Goal: Task Accomplishment & Management: Manage account settings

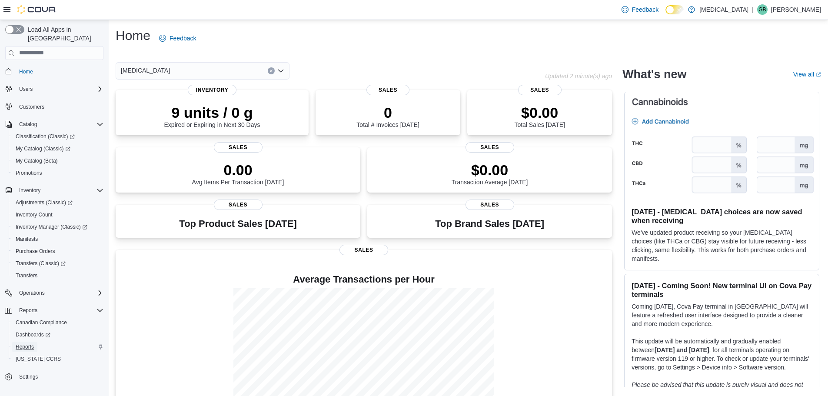
click at [27, 343] on span "Reports" at bounding box center [25, 346] width 18 height 7
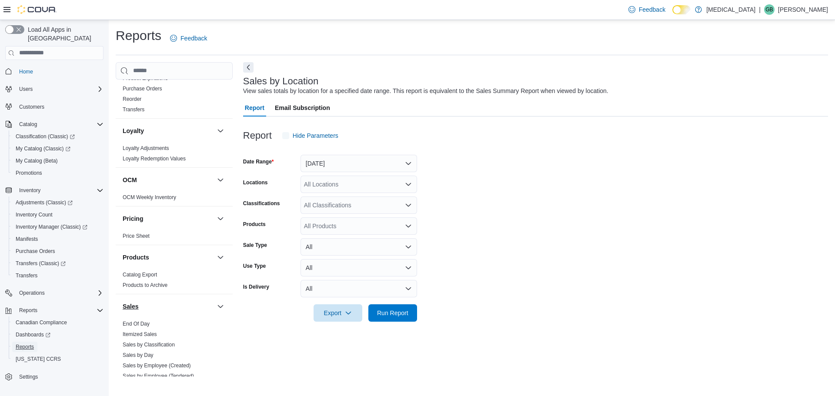
scroll to position [541, 0]
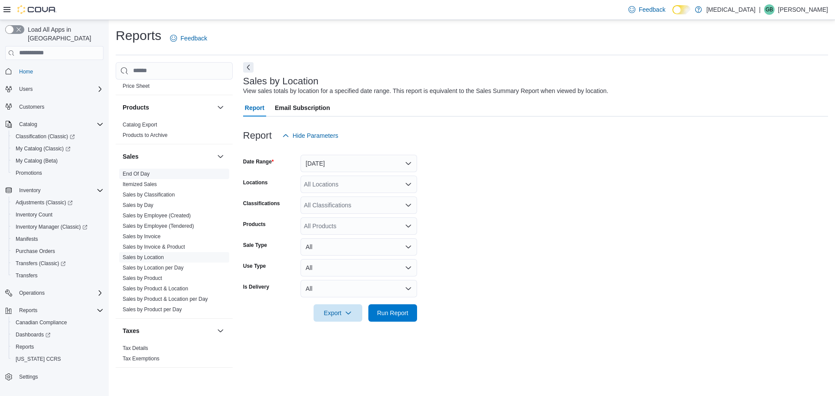
click at [142, 173] on link "End Of Day" at bounding box center [136, 174] width 27 height 6
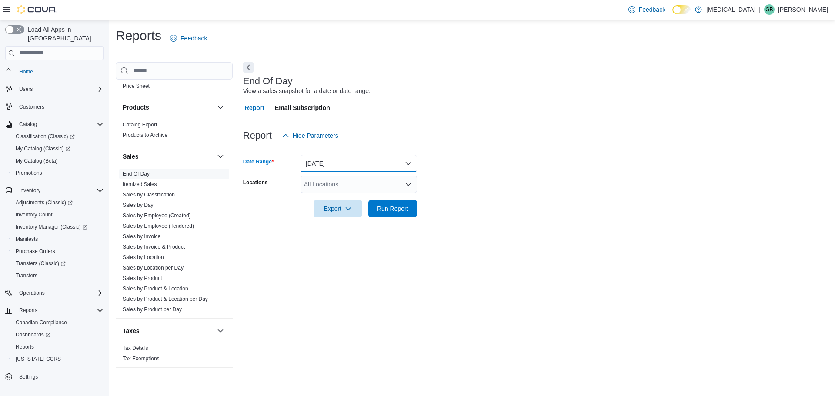
click at [345, 164] on button "[DATE]" at bounding box center [358, 163] width 117 height 17
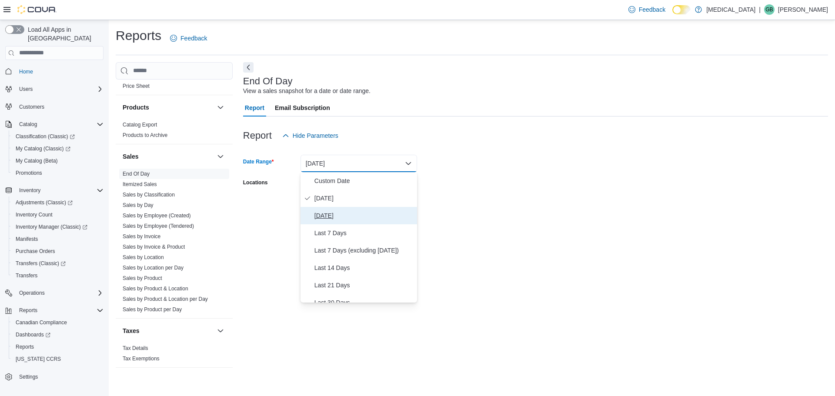
click at [341, 216] on span "[DATE]" at bounding box center [363, 215] width 99 height 10
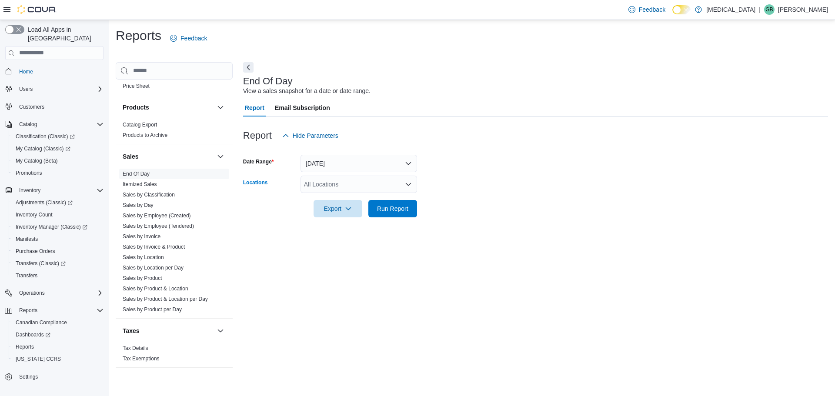
click at [335, 192] on div "All Locations" at bounding box center [358, 184] width 117 height 17
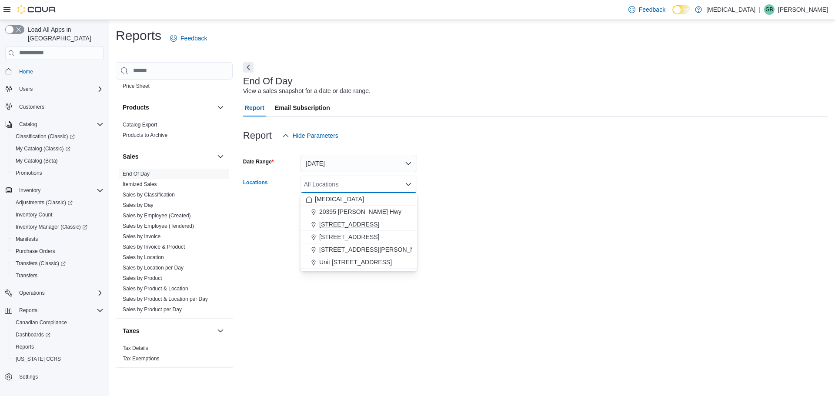
click at [347, 224] on span "[STREET_ADDRESS]" at bounding box center [349, 224] width 60 height 9
click at [503, 197] on div at bounding box center [535, 196] width 585 height 7
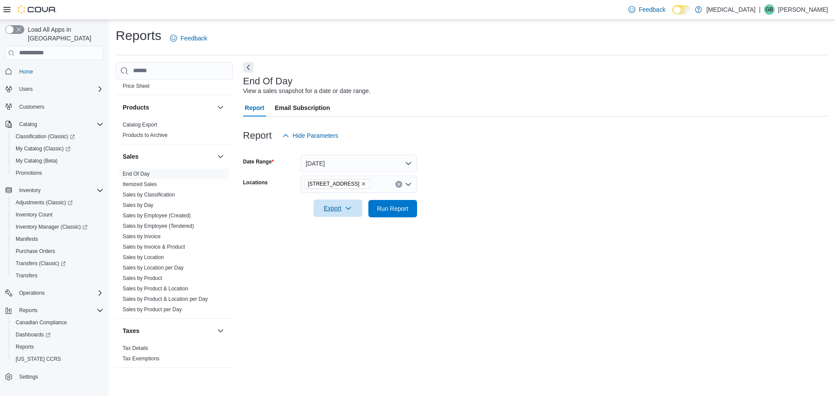
click at [355, 204] on span "Export" at bounding box center [338, 208] width 38 height 17
click at [348, 247] on button "Export to Pdf" at bounding box center [339, 243] width 50 height 17
click at [595, 169] on form "Date Range Yesterday Locations 3039 Granville Street Export Run Report" at bounding box center [535, 180] width 585 height 73
click at [35, 272] on span "Transfers" at bounding box center [27, 275] width 22 height 10
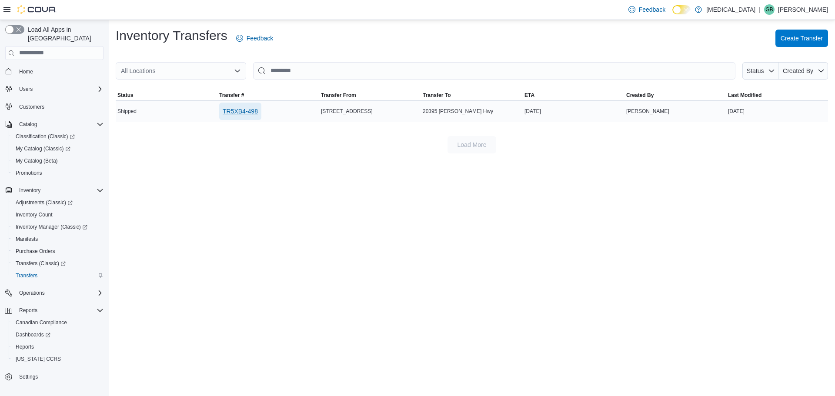
click at [245, 112] on span "TR5XB4-498" at bounding box center [240, 111] width 35 height 9
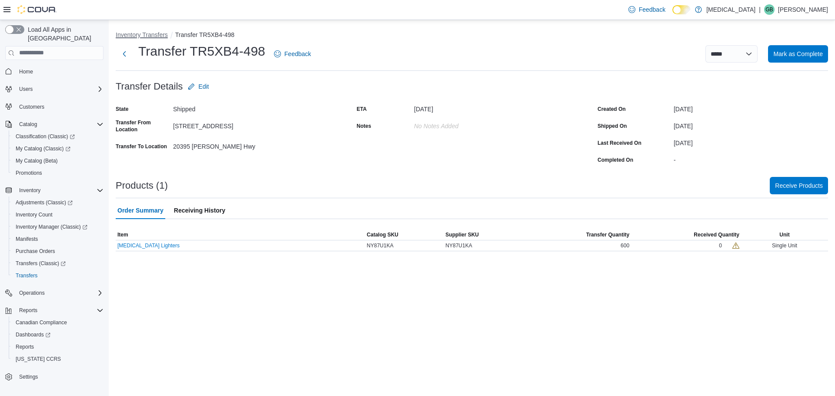
click at [146, 35] on button "Inventory Transfers" at bounding box center [142, 34] width 52 height 7
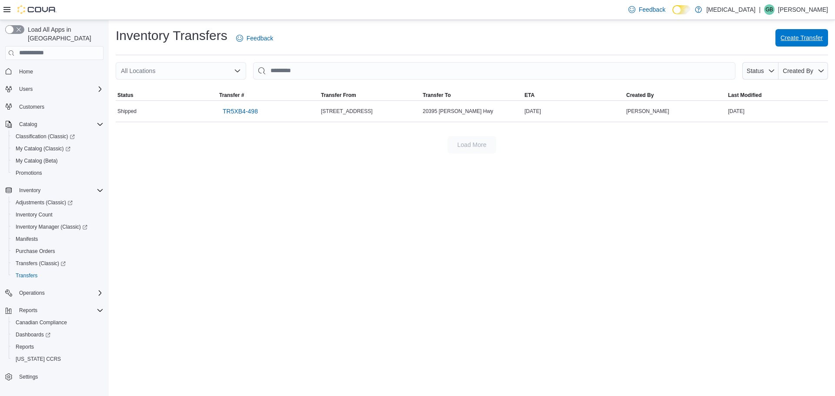
click at [793, 40] on span "Create Transfer" at bounding box center [801, 37] width 42 height 9
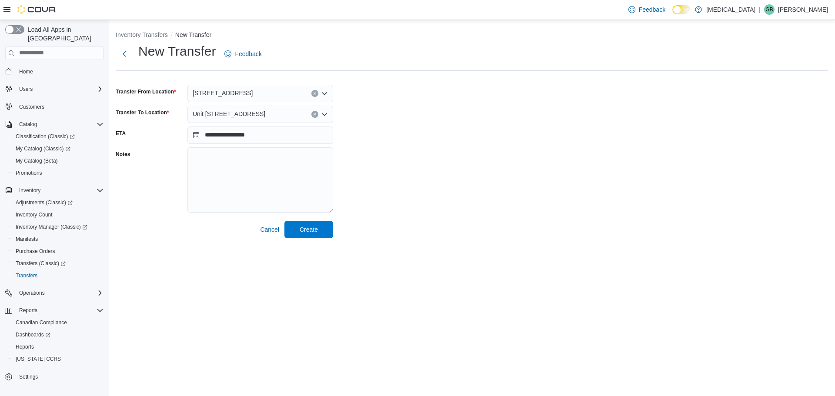
click at [147, 30] on li "Inventory Transfers" at bounding box center [146, 34] width 60 height 9
click at [147, 33] on button "Inventory Transfers" at bounding box center [142, 34] width 52 height 7
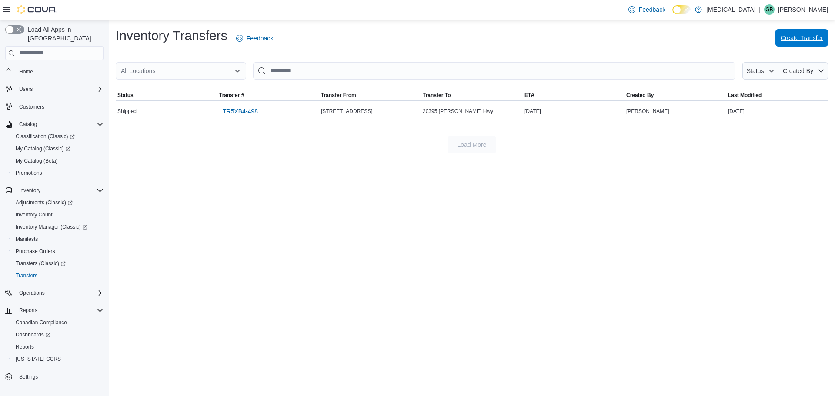
click at [790, 40] on span "Create Transfer" at bounding box center [801, 37] width 42 height 9
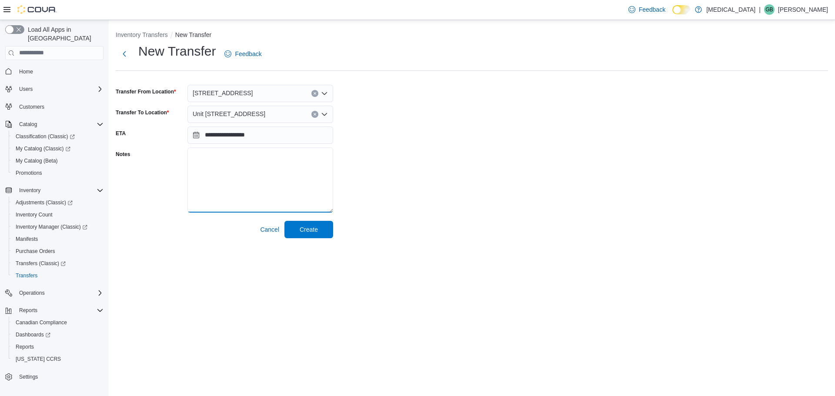
click at [271, 155] on textarea "Notes" at bounding box center [260, 179] width 146 height 65
type textarea "*******"
click at [310, 225] on span "Create" at bounding box center [309, 229] width 18 height 9
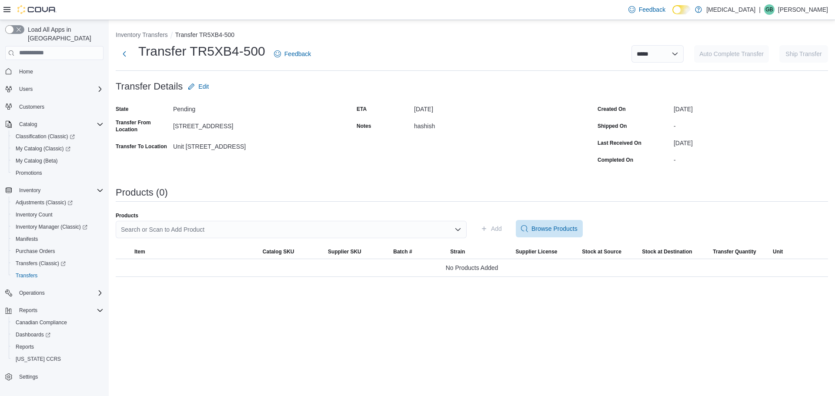
click at [230, 227] on div "Search or Scan to Add Product" at bounding box center [291, 229] width 351 height 17
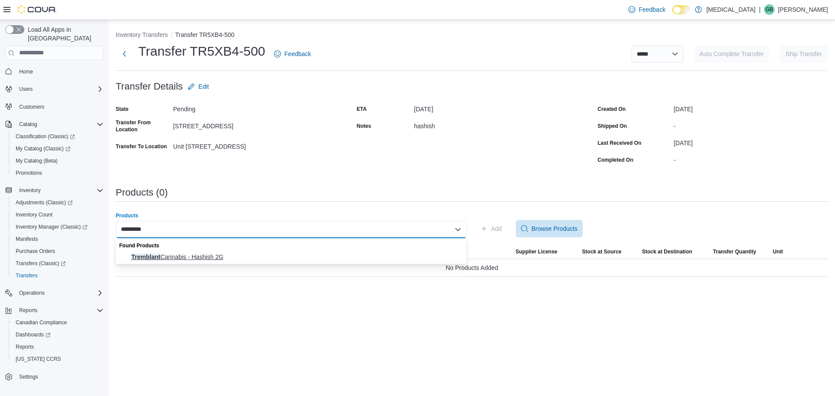
type input "*********"
click at [220, 256] on span "Tremblant Cannabis - Hashish 2G" at bounding box center [296, 257] width 330 height 9
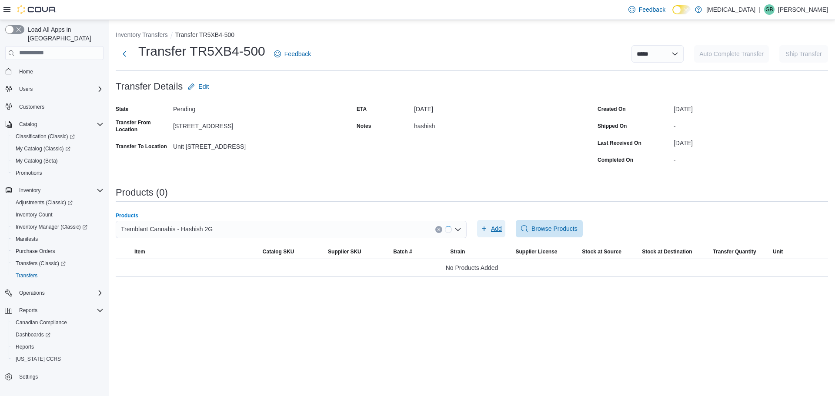
click at [498, 223] on span "Add" at bounding box center [490, 228] width 21 height 17
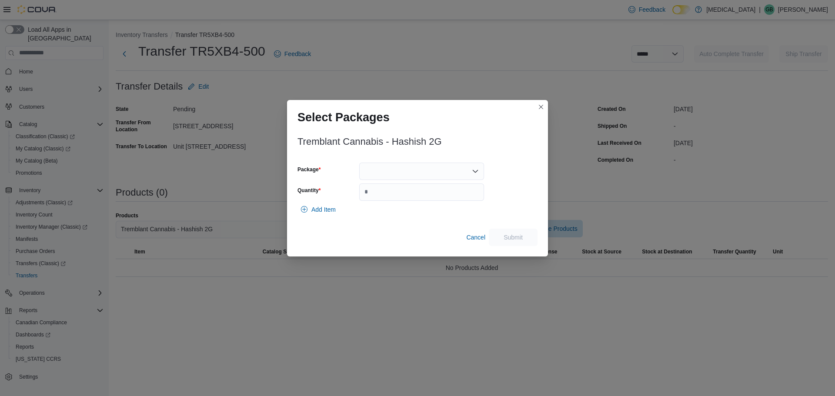
click at [372, 171] on div at bounding box center [421, 171] width 125 height 17
click at [402, 197] on span "12984250313" at bounding box center [427, 198] width 104 height 9
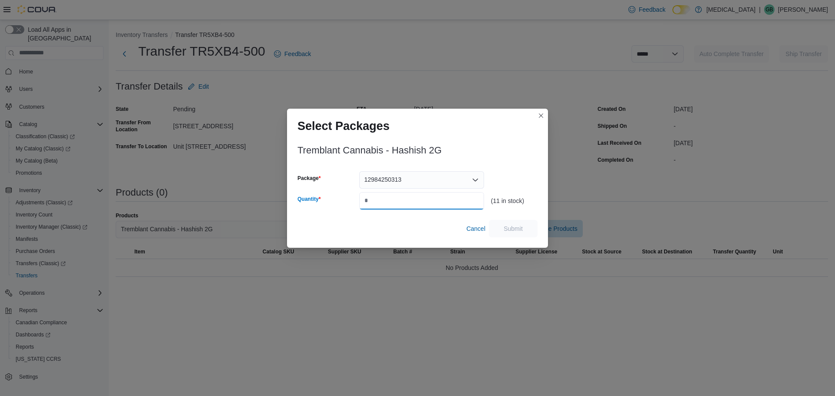
click at [387, 192] on input "Quantity" at bounding box center [421, 200] width 125 height 17
type input "*"
click at [499, 226] on span "Submit" at bounding box center [513, 228] width 38 height 17
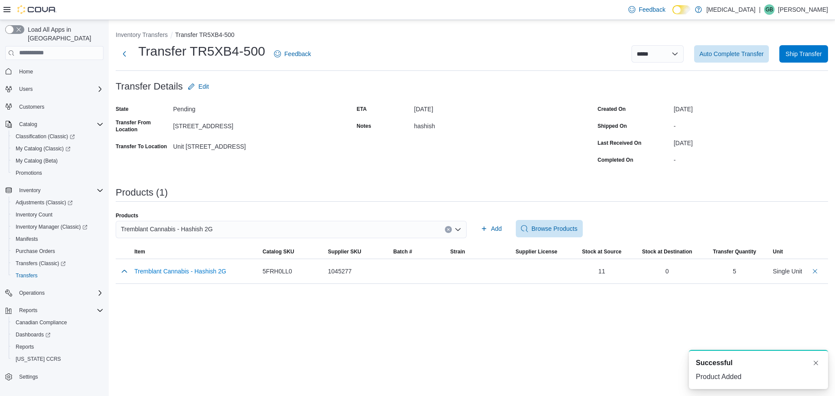
click at [447, 229] on icon "Clear input" at bounding box center [448, 229] width 3 height 3
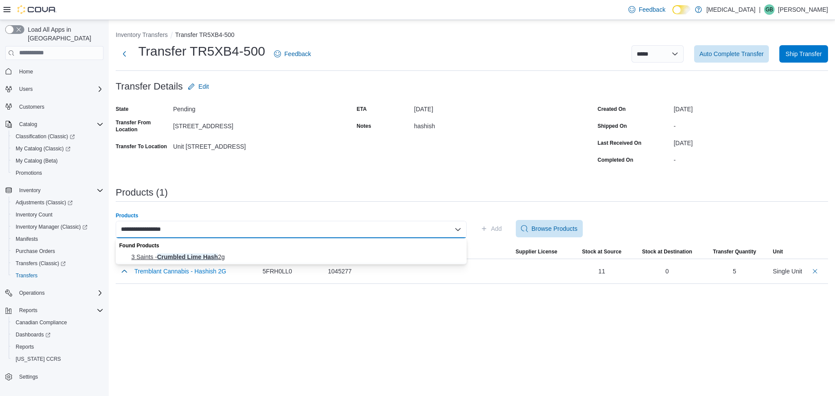
type input "**********"
click at [275, 254] on span "3 Saints - Crumbled Lime Hash 2g" at bounding box center [296, 257] width 330 height 9
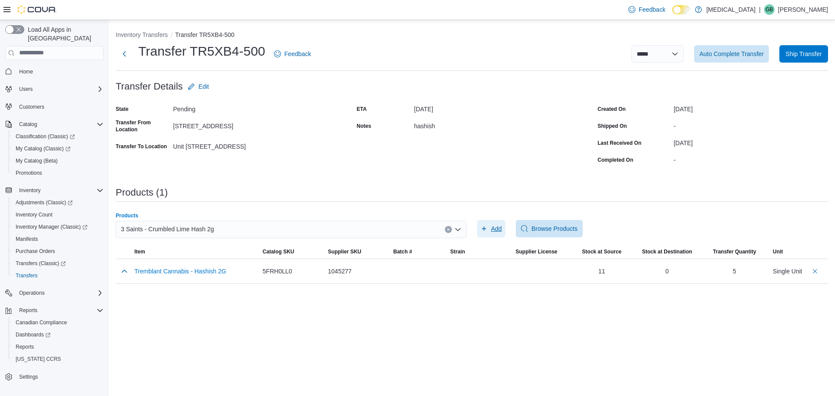
click at [498, 230] on span "Add" at bounding box center [496, 228] width 11 height 9
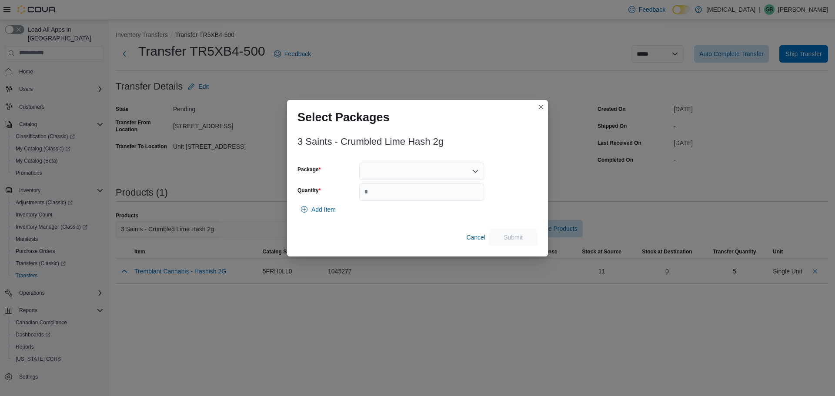
click at [430, 163] on div at bounding box center [421, 171] width 125 height 17
click at [428, 174] on div at bounding box center [421, 171] width 125 height 17
click at [404, 203] on span "DD1G0601" at bounding box center [427, 198] width 104 height 9
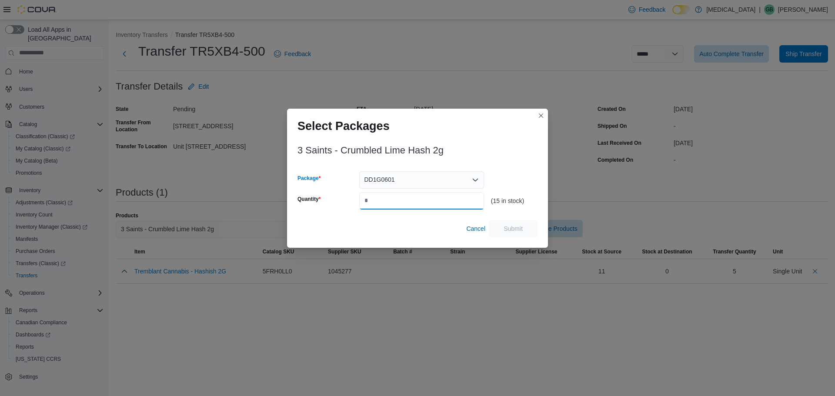
click at [400, 202] on input "Quantity" at bounding box center [421, 200] width 125 height 17
type input "*"
click at [518, 229] on span "Submit" at bounding box center [512, 228] width 19 height 9
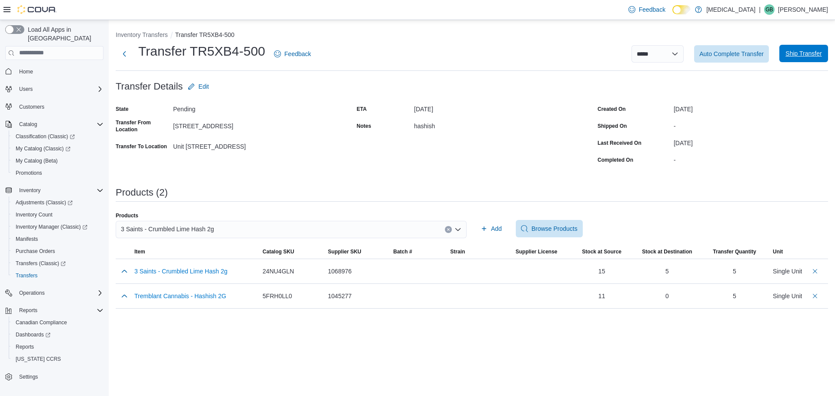
click at [803, 56] on span "Ship Transfer" at bounding box center [803, 53] width 36 height 9
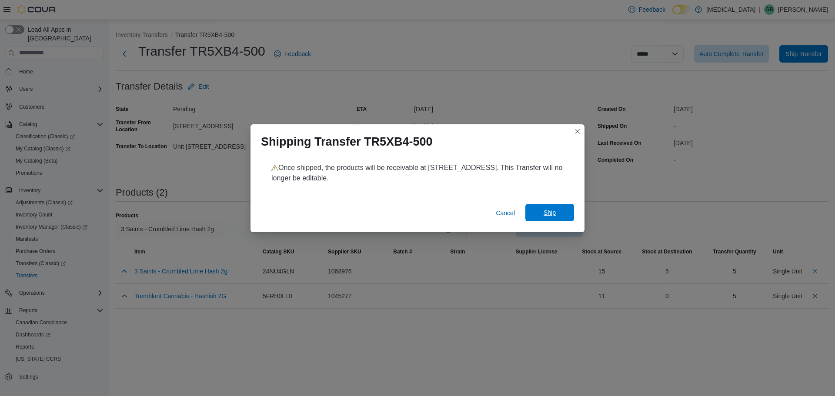
click at [547, 217] on span "Ship" at bounding box center [549, 212] width 38 height 17
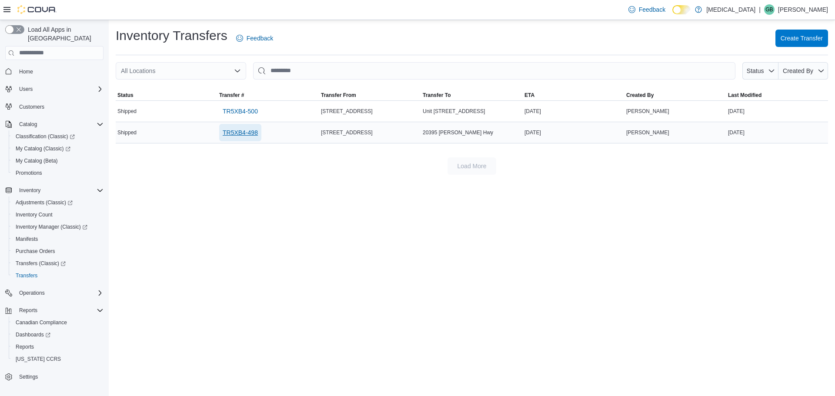
click at [247, 134] on span "TR5XB4-498" at bounding box center [240, 132] width 35 height 9
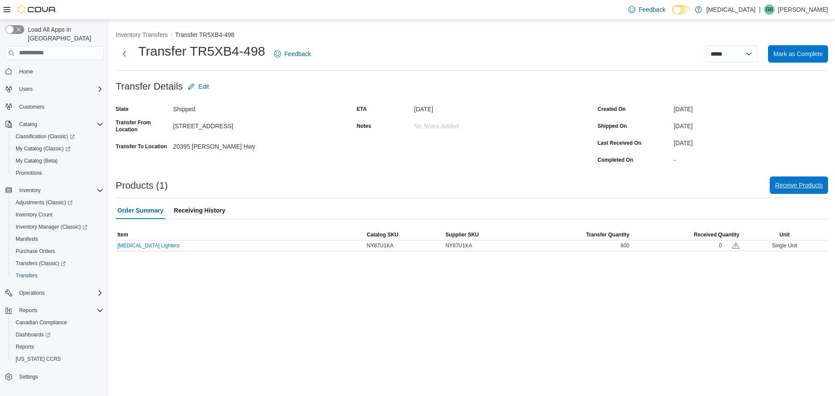
click at [798, 193] on span "Receive Products" at bounding box center [799, 185] width 48 height 17
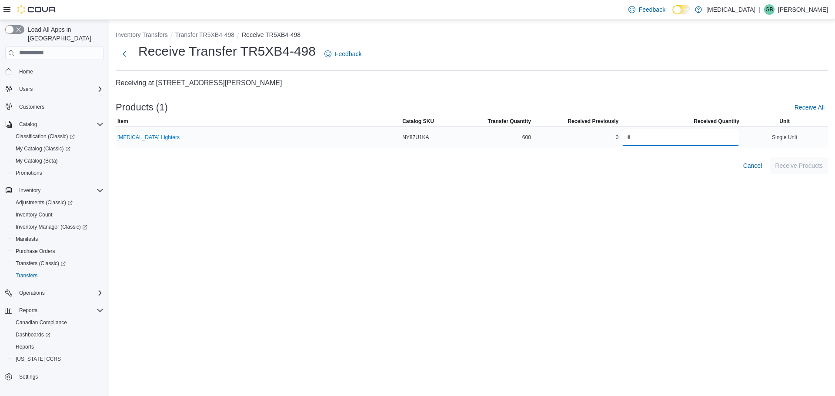
click at [647, 136] on input "number" at bounding box center [680, 137] width 117 height 17
type input "***"
click at [772, 225] on div "Inventory Transfers Transfer TR5XB4-498 Receive TR5XB4-498 Receive Transfer TR5…" at bounding box center [472, 208] width 726 height 376
click at [790, 159] on span "Receive Products" at bounding box center [799, 165] width 48 height 17
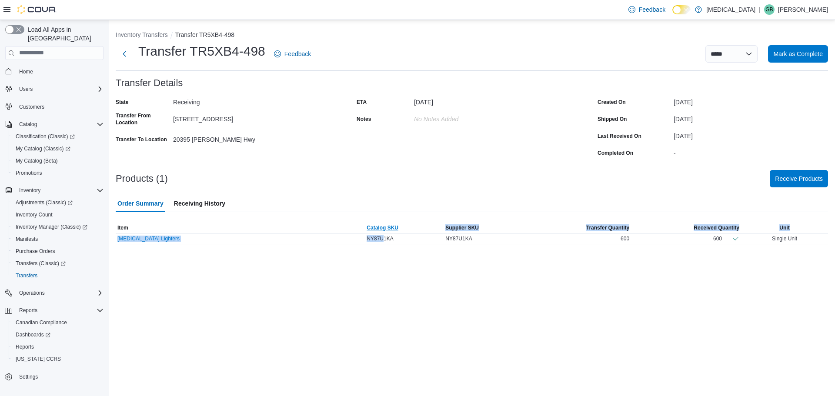
drag, startPoint x: 382, startPoint y: 241, endPoint x: 417, endPoint y: 232, distance: 36.9
click at [417, 232] on table "This table contains 1 rows. Item Catalog SKU Supplier SKU Transfer Quantity Rec…" at bounding box center [472, 234] width 712 height 22
drag, startPoint x: 482, startPoint y: 233, endPoint x: 315, endPoint y: 199, distance: 170.5
click at [315, 199] on div "**********" at bounding box center [472, 137] width 712 height 214
click at [355, 144] on div "State Receiving Transfer From Location 3039 Granville Street Transfer To Locati…" at bounding box center [472, 127] width 712 height 64
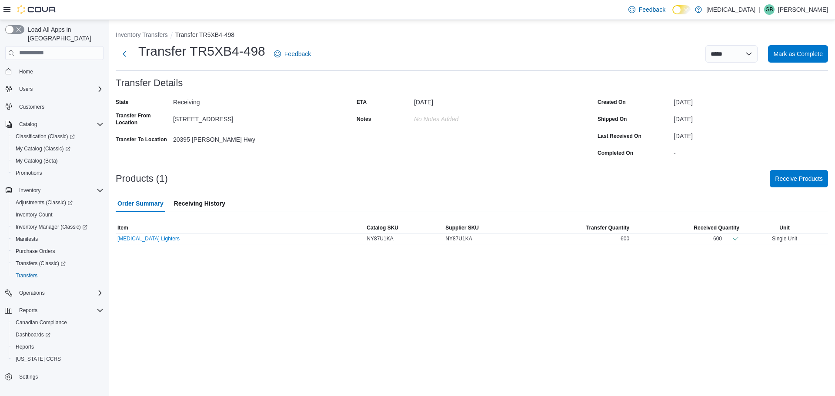
drag, startPoint x: 372, startPoint y: 202, endPoint x: 422, endPoint y: 308, distance: 117.1
click at [422, 308] on div "**********" at bounding box center [472, 208] width 726 height 376
drag, startPoint x: 468, startPoint y: 253, endPoint x: 259, endPoint y: 199, distance: 216.5
click at [259, 199] on div "**********" at bounding box center [472, 208] width 726 height 376
click at [197, 203] on span "Receiving History" at bounding box center [199, 203] width 51 height 17
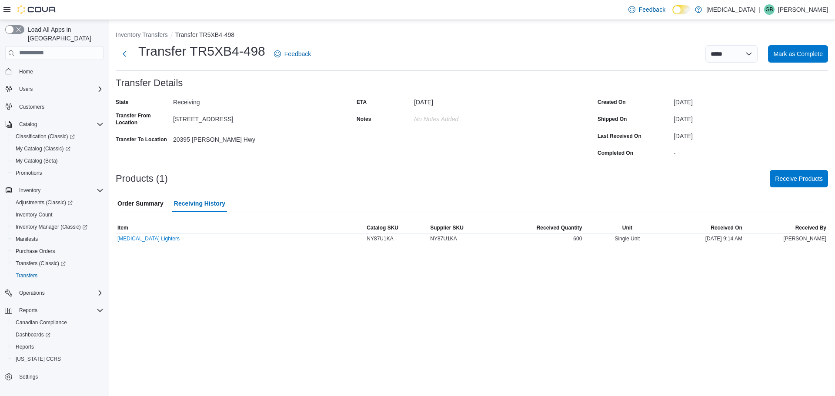
click at [146, 207] on span "Order Summary" at bounding box center [140, 203] width 46 height 17
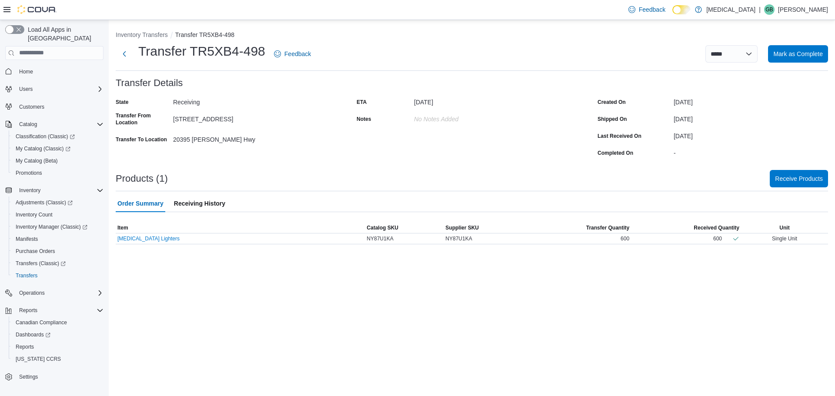
click at [375, 287] on div "**********" at bounding box center [472, 208] width 726 height 376
click at [805, 57] on span "Mark as Complete" at bounding box center [798, 53] width 50 height 9
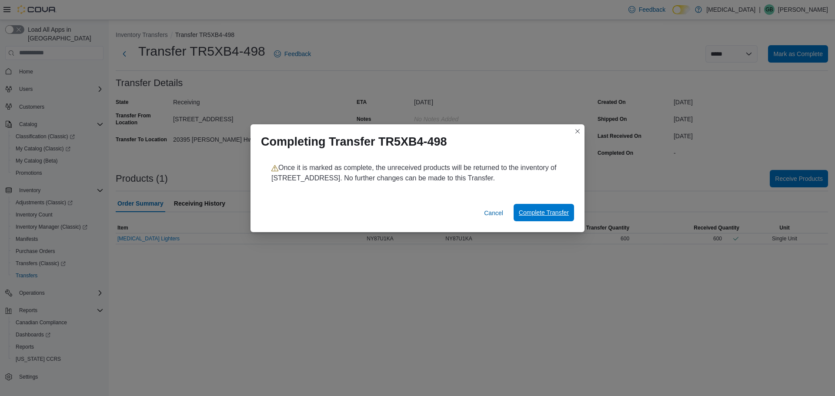
click at [536, 217] on span "Complete Transfer" at bounding box center [544, 212] width 50 height 9
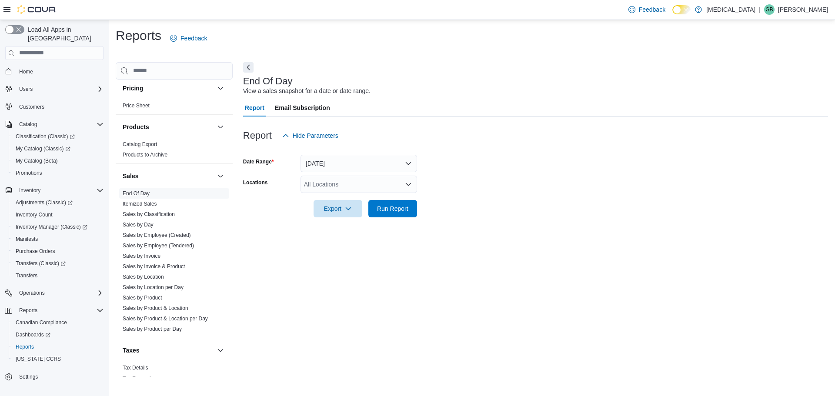
scroll to position [541, 0]
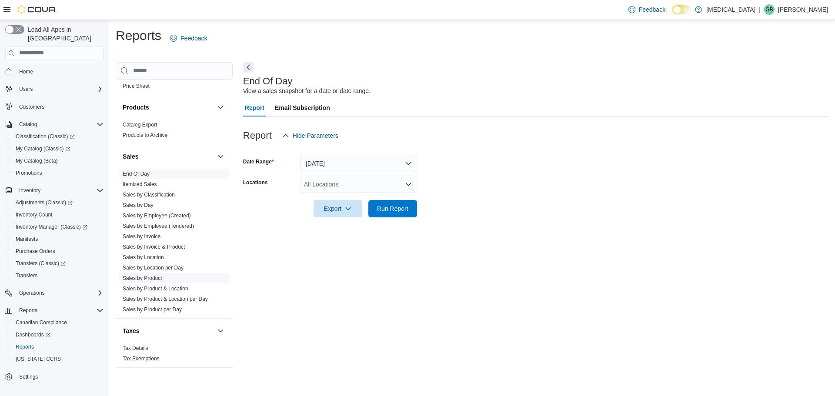
click at [153, 279] on link "Sales by Product" at bounding box center [143, 278] width 40 height 6
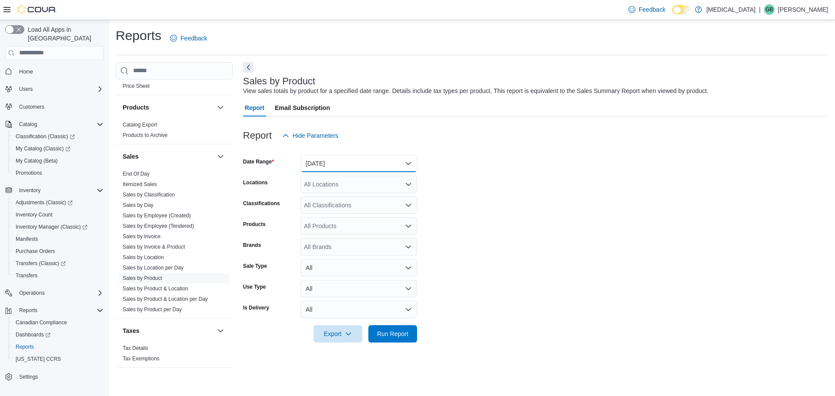
click at [330, 159] on button "[DATE]" at bounding box center [358, 163] width 117 height 17
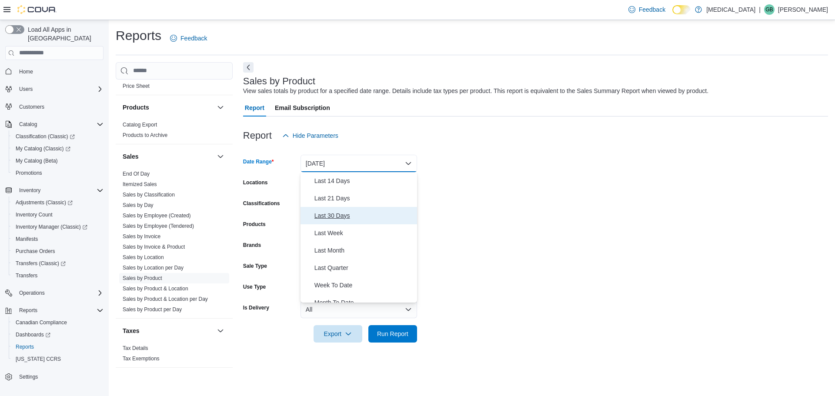
click at [341, 217] on span "Last 30 Days" at bounding box center [363, 215] width 99 height 10
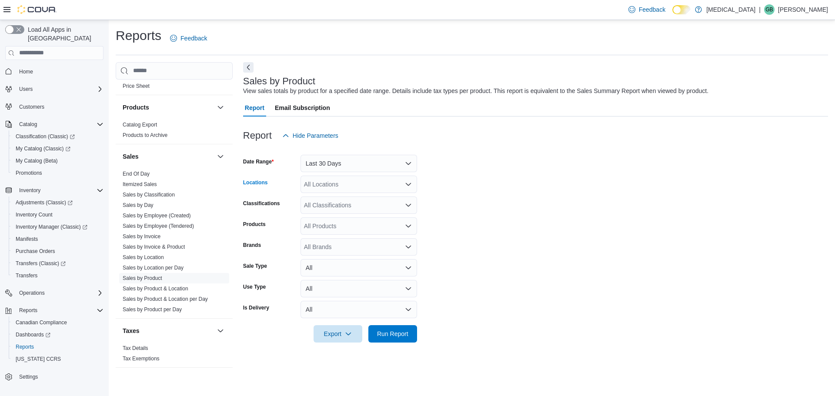
click at [326, 187] on div "All Locations" at bounding box center [358, 184] width 117 height 17
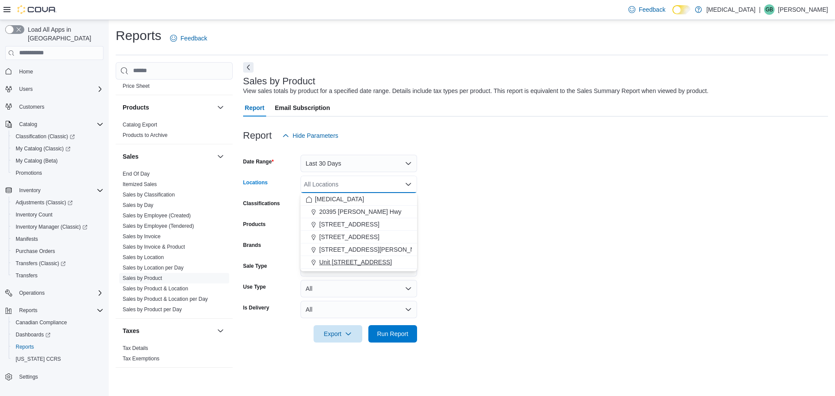
click at [361, 258] on span "Unit 385 North Dollarton Highway" at bounding box center [355, 262] width 73 height 9
click at [478, 247] on form "Date Range Last 30 Days Locations Unit 385 North Dollarton Highway Combo box. S…" at bounding box center [535, 243] width 585 height 198
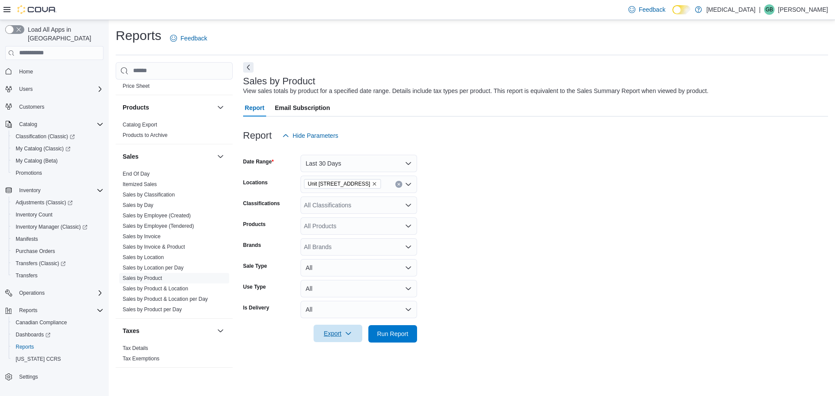
click at [344, 333] on span "Export" at bounding box center [338, 333] width 38 height 17
click at [337, 282] on span "Export to Excel" at bounding box center [339, 281] width 39 height 7
click at [467, 245] on form "Date Range Last 30 Days Locations Unit 385 North Dollarton Highway Classificati…" at bounding box center [535, 243] width 585 height 198
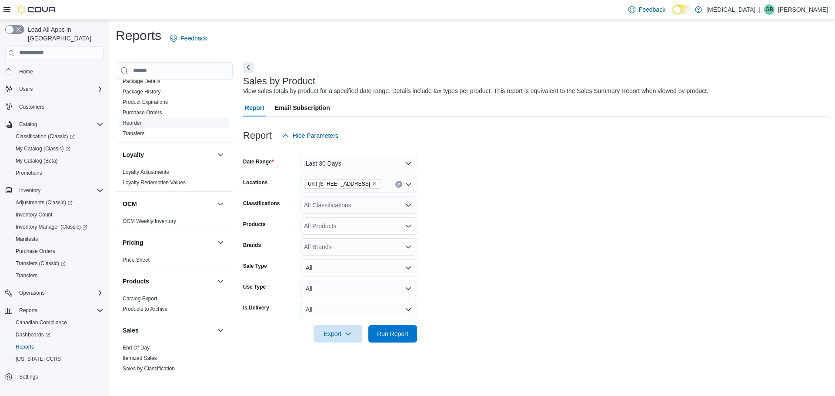
click at [131, 122] on link "Reorder" at bounding box center [132, 123] width 19 height 6
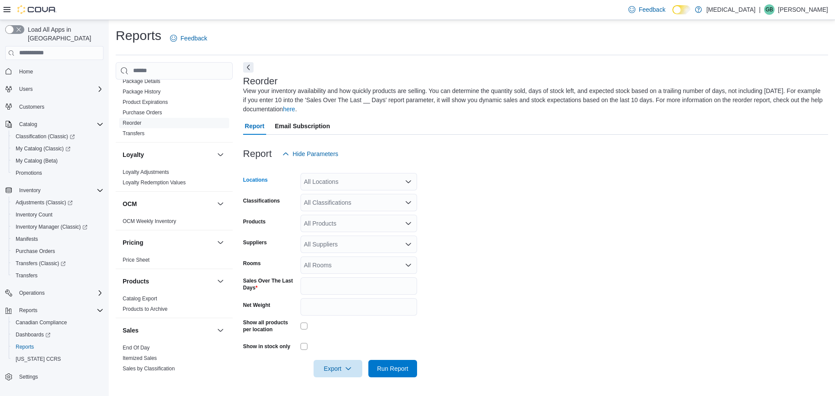
click at [354, 182] on div "All Locations" at bounding box center [358, 181] width 117 height 17
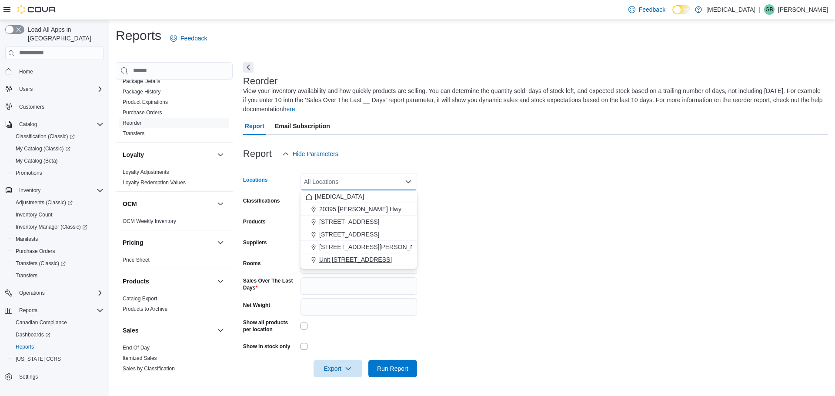
click at [360, 257] on span "Unit 385 North Dollarton Highway" at bounding box center [355, 259] width 73 height 9
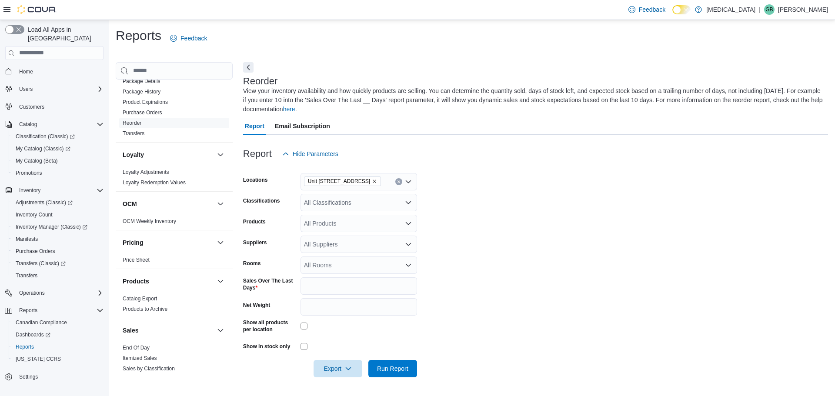
click at [511, 216] on form "Locations Unit 385 North Dollarton Highway Classifications All Classifications …" at bounding box center [535, 270] width 585 height 215
click at [370, 204] on div "All Classifications" at bounding box center [358, 202] width 117 height 17
click at [458, 221] on form "Locations Unit 385 North Dollarton Highway Classifications All Classifications …" at bounding box center [535, 270] width 585 height 215
click at [330, 239] on div "All Suppliers" at bounding box center [358, 244] width 117 height 17
type input "**"
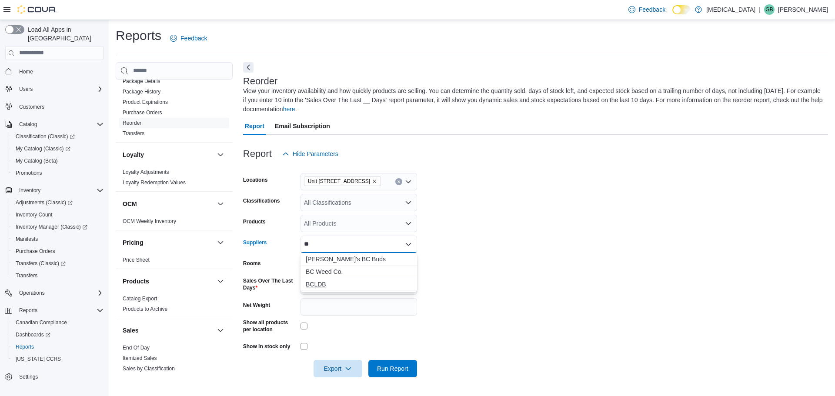
click at [334, 285] on span "BCLDB" at bounding box center [359, 284] width 106 height 9
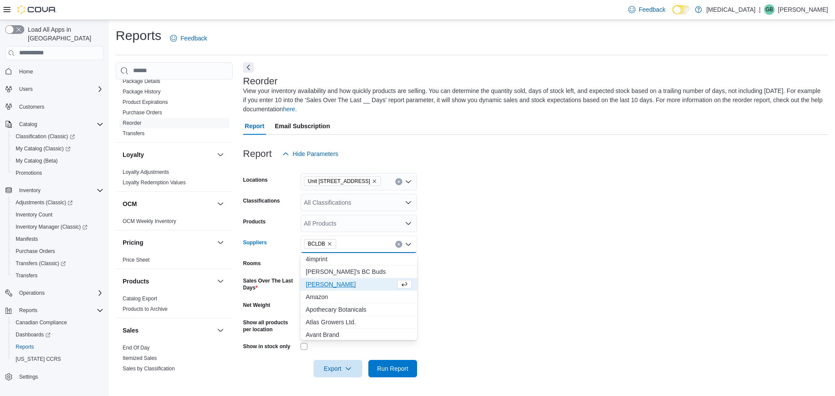
click at [293, 320] on label "Show all products per location" at bounding box center [270, 326] width 54 height 14
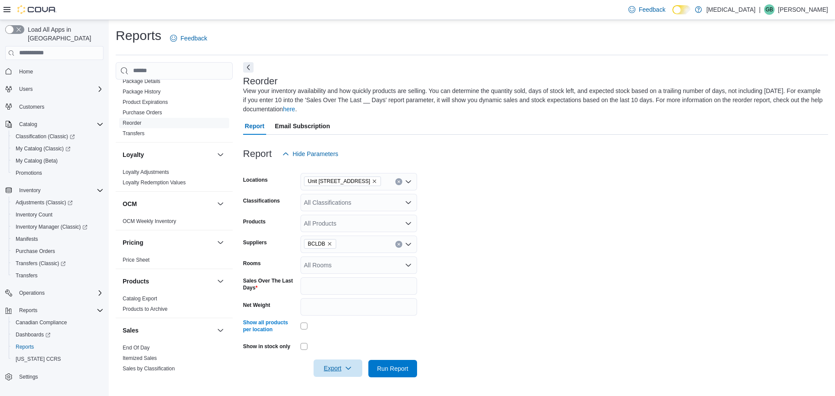
click at [335, 371] on span "Export" at bounding box center [338, 368] width 38 height 17
click at [344, 317] on span "Export to Excel" at bounding box center [339, 316] width 39 height 7
click at [475, 264] on form "Locations Unit 385 North Dollarton Highway Classifications All Classifications …" at bounding box center [535, 270] width 585 height 215
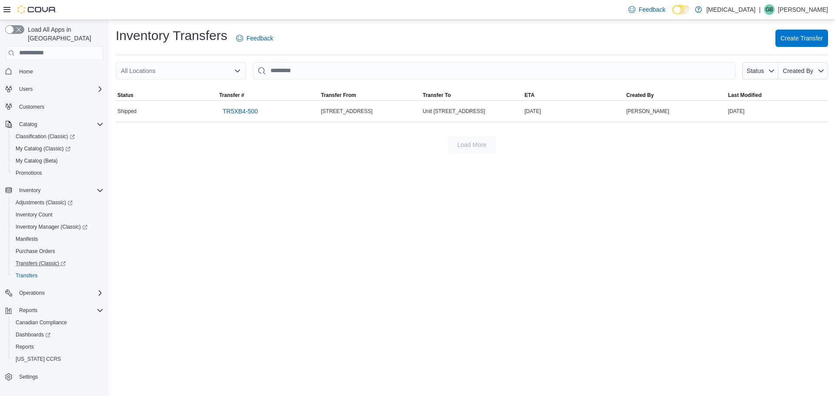
click at [38, 257] on link "Transfers (Classic)" at bounding box center [58, 263] width 98 height 12
click at [36, 248] on span "Purchase Orders" at bounding box center [36, 251] width 40 height 7
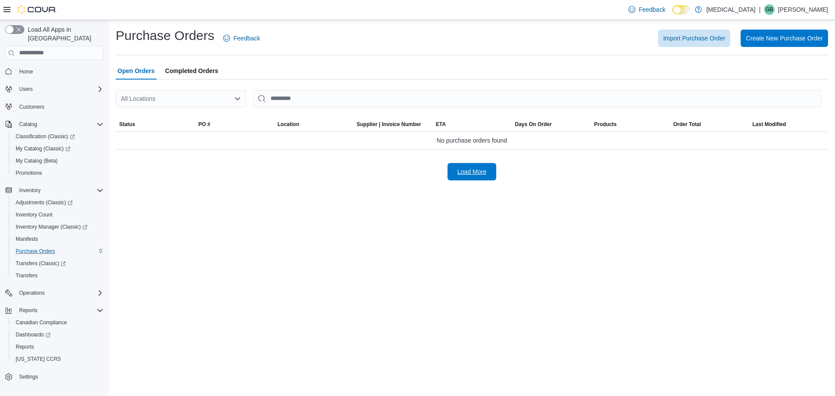
click at [477, 175] on span "Load More" at bounding box center [471, 171] width 29 height 9
click at [30, 343] on span "Reports" at bounding box center [25, 346] width 18 height 7
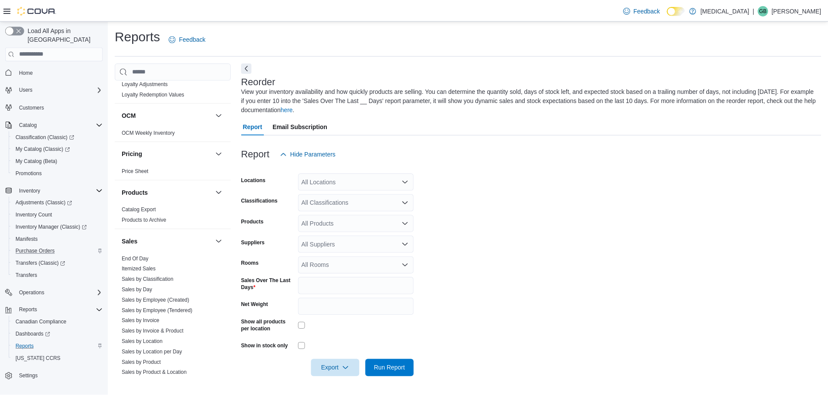
scroll to position [522, 0]
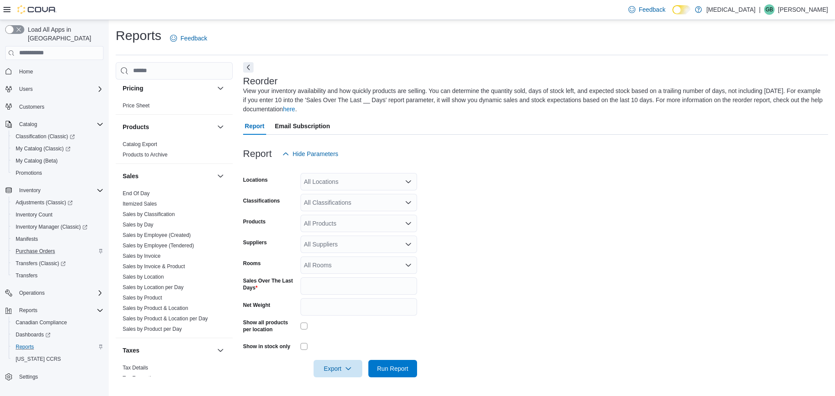
drag, startPoint x: 150, startPoint y: 276, endPoint x: 265, endPoint y: 227, distance: 125.3
click at [150, 276] on link "Sales by Location" at bounding box center [143, 277] width 41 height 6
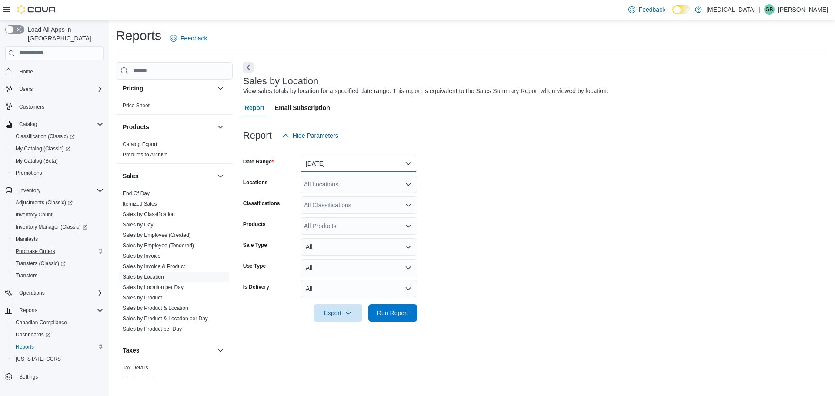
click at [337, 160] on button "[DATE]" at bounding box center [358, 163] width 117 height 17
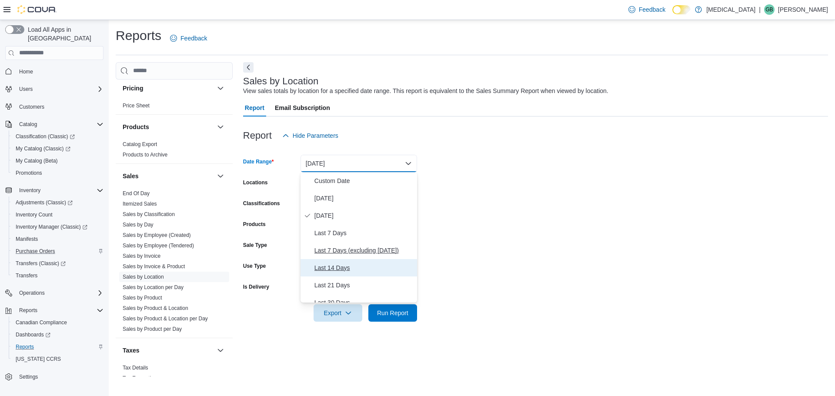
drag, startPoint x: 367, startPoint y: 259, endPoint x: 370, endPoint y: 247, distance: 11.7
click at [370, 247] on div "Custom Date [DATE] [DATE] Last 7 Days Last 7 Days (excluding [DATE]) Last 14 Da…" at bounding box center [358, 237] width 117 height 130
click at [371, 246] on span "Last 7 Days (excluding [DATE])" at bounding box center [363, 250] width 99 height 10
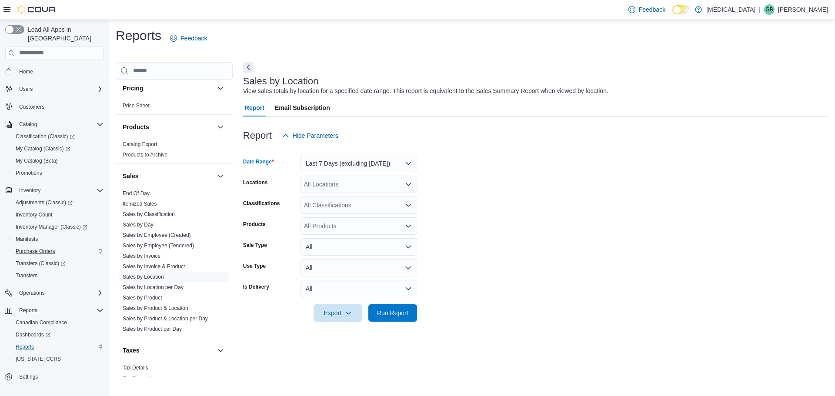
click at [349, 179] on div "All Locations" at bounding box center [358, 184] width 117 height 17
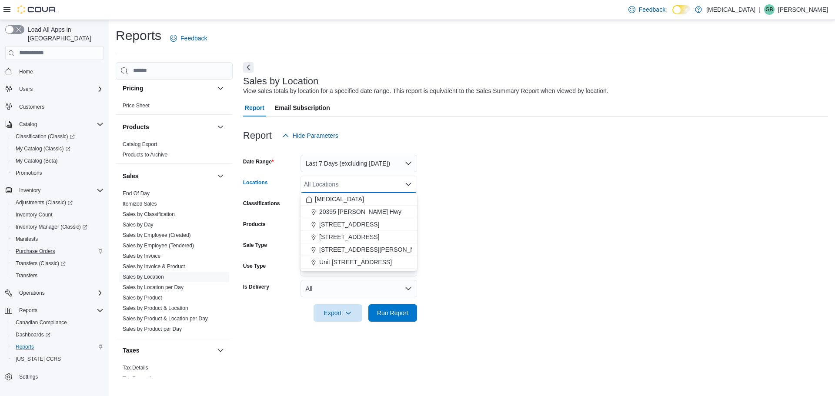
click at [355, 259] on span "Unit [STREET_ADDRESS]" at bounding box center [355, 262] width 73 height 9
click at [397, 322] on div at bounding box center [535, 327] width 585 height 10
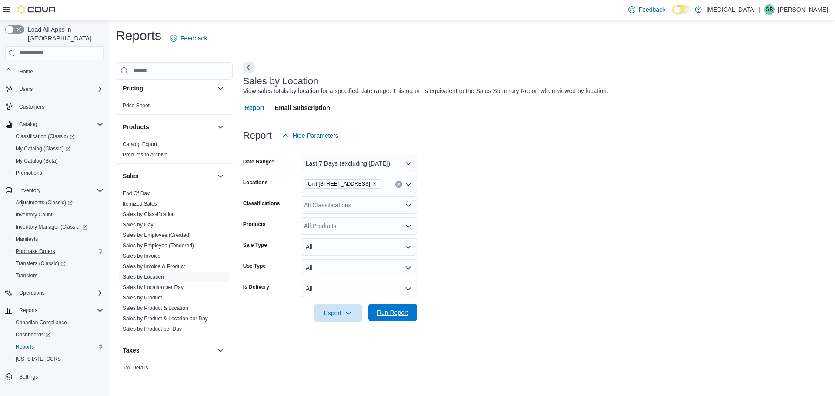
click at [397, 314] on span "Run Report" at bounding box center [392, 312] width 31 height 9
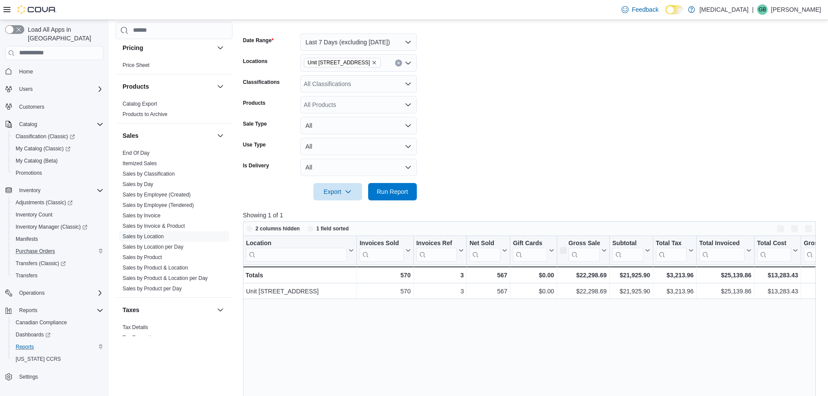
scroll to position [130, 0]
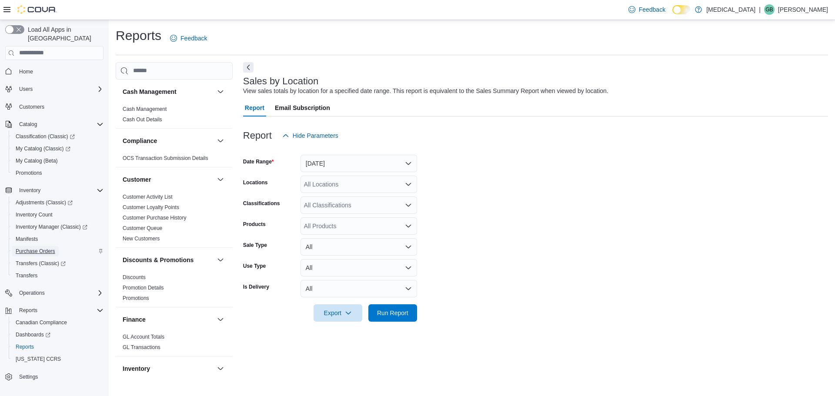
click at [39, 248] on span "Purchase Orders" at bounding box center [36, 251] width 40 height 7
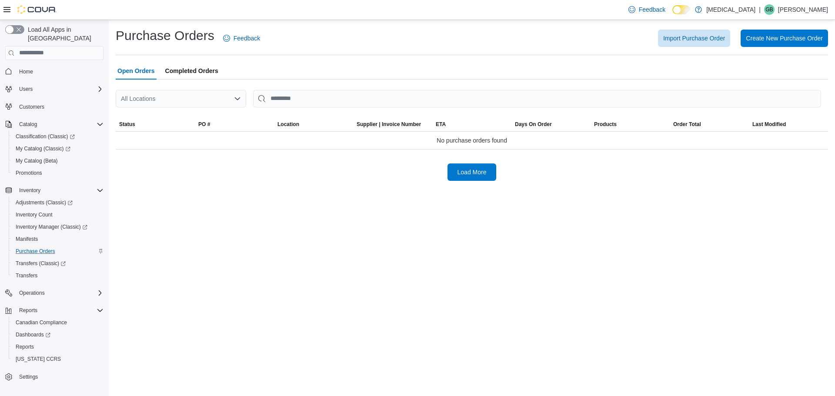
click at [196, 74] on span "Completed Orders" at bounding box center [191, 70] width 53 height 17
click at [140, 90] on div "All Locations" at bounding box center [181, 98] width 130 height 17
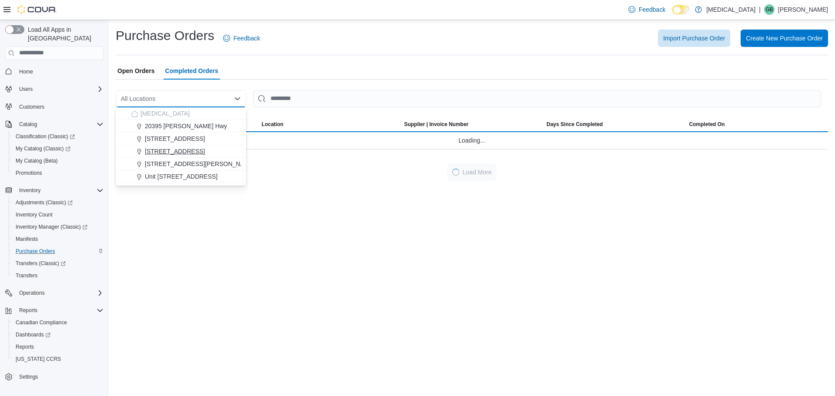
click at [174, 148] on span "[STREET_ADDRESS]" at bounding box center [175, 151] width 60 height 9
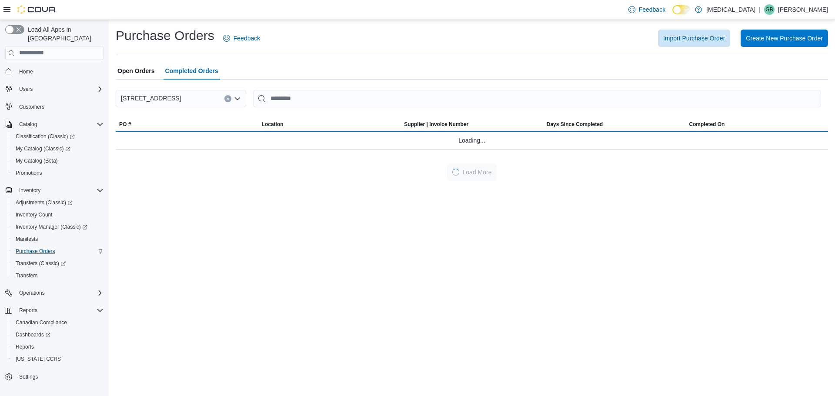
click at [247, 203] on div "Purchase Orders Feedback Import Purchase Order Create New Purchase Order Open O…" at bounding box center [472, 208] width 726 height 376
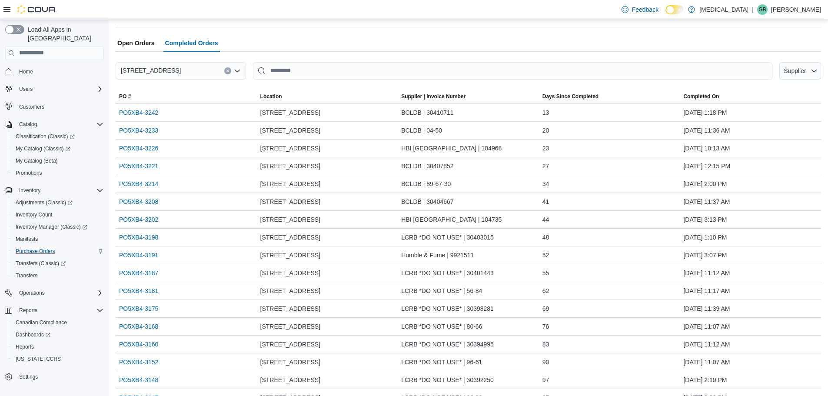
scroll to position [43, 0]
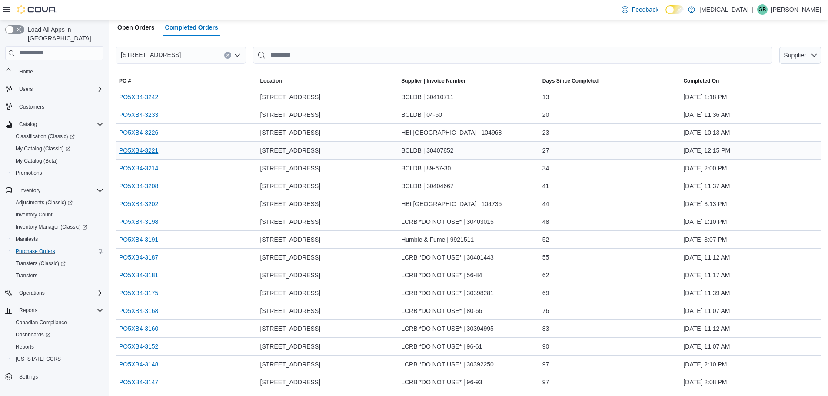
click at [149, 152] on link "PO5XB4-3221" at bounding box center [138, 150] width 39 height 10
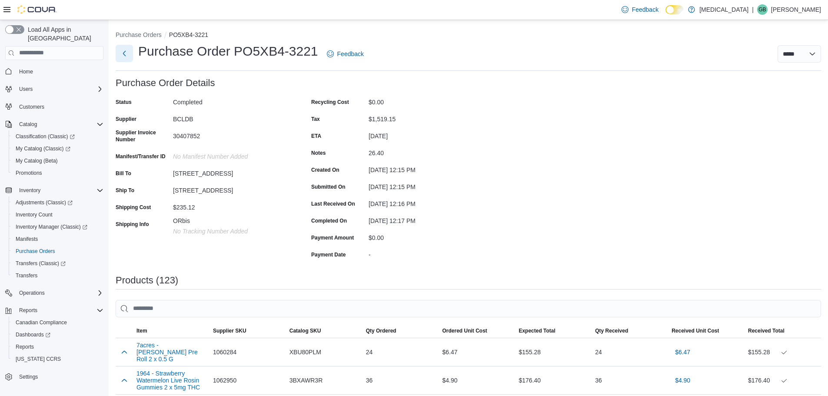
click at [121, 55] on button "Next" at bounding box center [124, 53] width 17 height 17
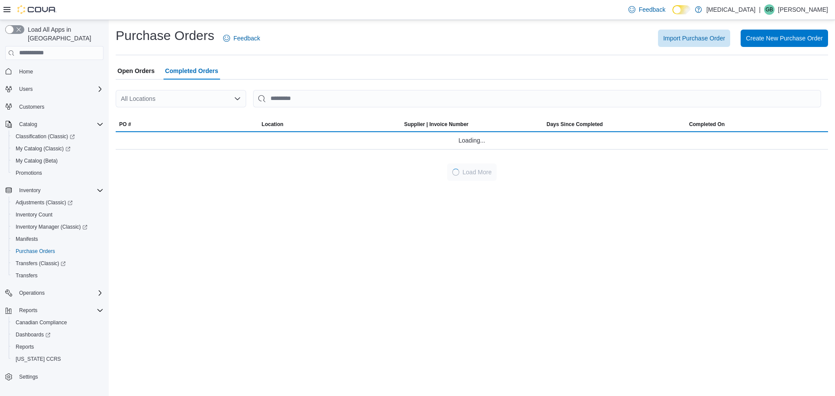
click at [197, 103] on div "All Locations" at bounding box center [181, 98] width 130 height 17
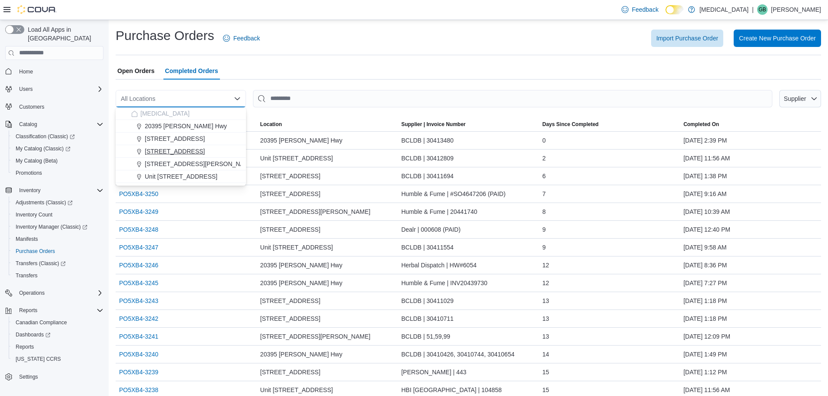
click at [180, 153] on span "[STREET_ADDRESS]" at bounding box center [175, 151] width 60 height 9
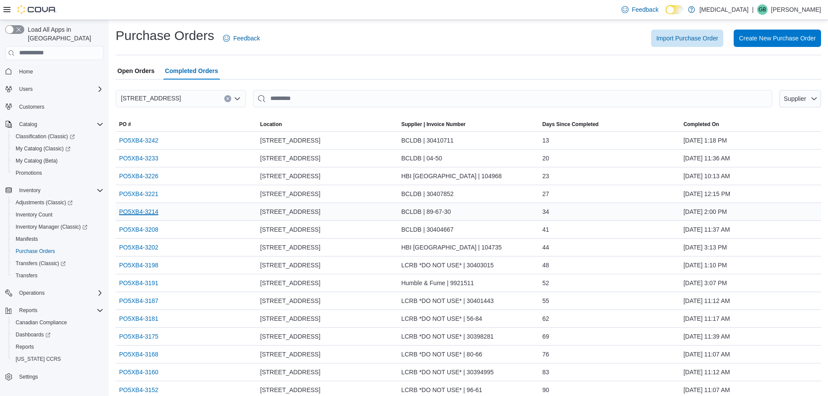
click at [147, 213] on link "PO5XB4-3214" at bounding box center [138, 212] width 39 height 10
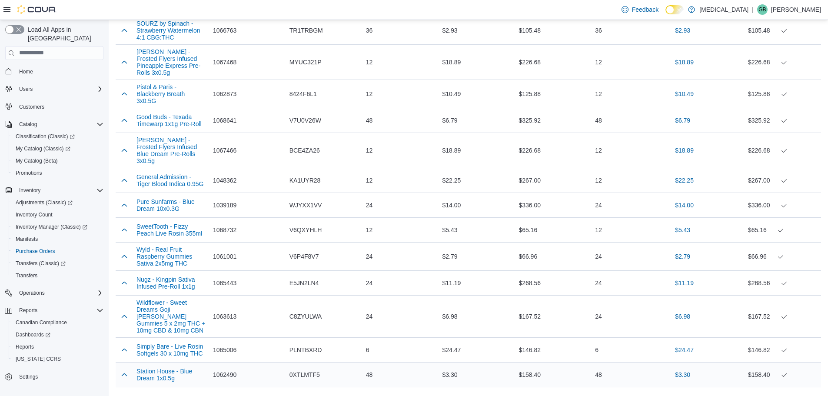
scroll to position [3780, 0]
